Goal: Browse casually

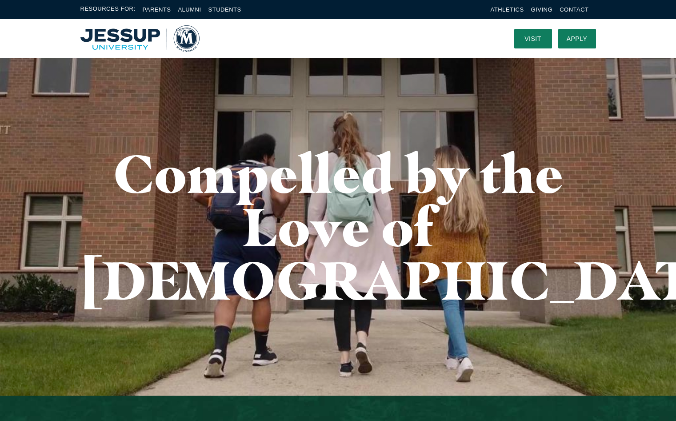
click at [138, 39] on img "Home" at bounding box center [139, 38] width 119 height 27
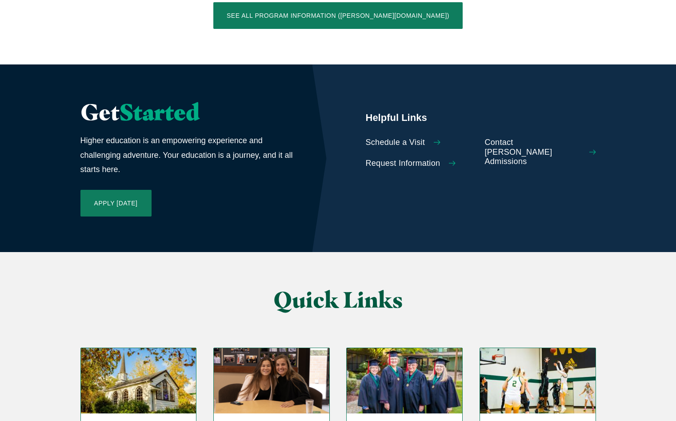
scroll to position [2098, 0]
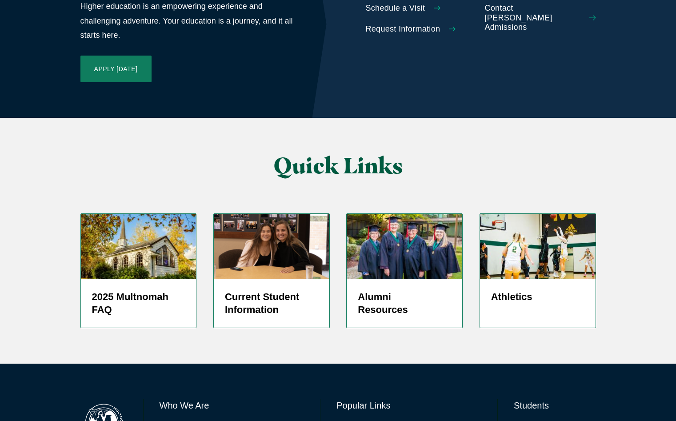
drag, startPoint x: 467, startPoint y: 403, endPoint x: 339, endPoint y: 405, distance: 128.0
copy span "2025 Multnomah Campus of Jessup University"
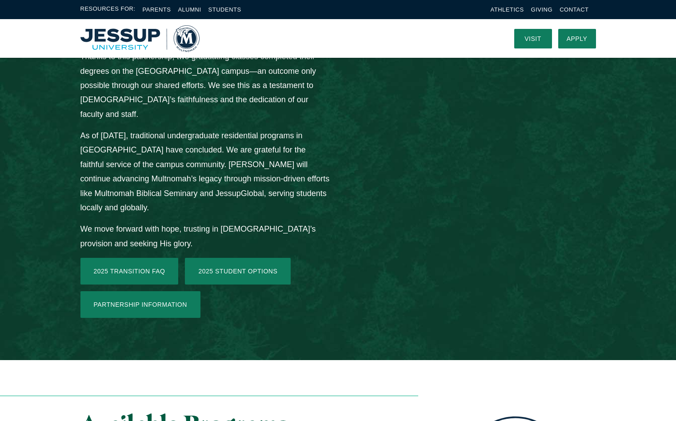
scroll to position [864, 0]
